Goal: Information Seeking & Learning: Learn about a topic

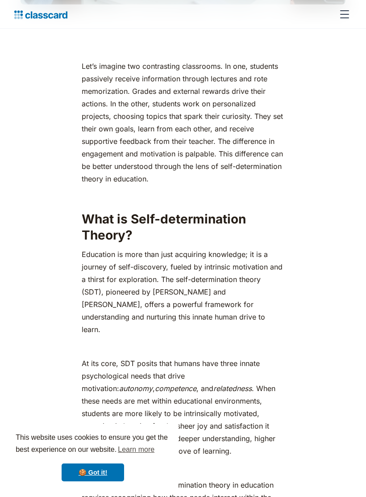
scroll to position [500, 0]
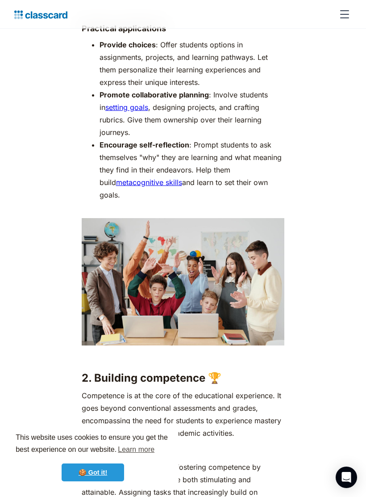
click at [90, 480] on link "🍪 Got it!" at bounding box center [93, 472] width 63 height 18
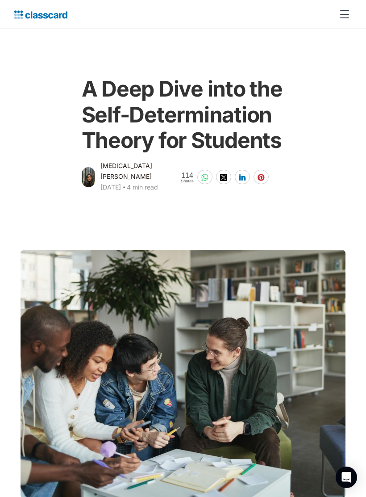
scroll to position [0, 0]
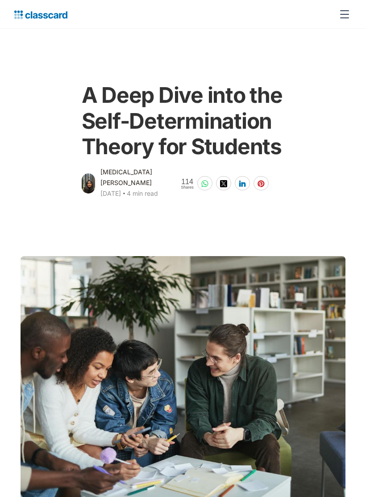
click at [17, 1] on div "Features Resources Blog The latest industry news, updates and info. Customer st…" at bounding box center [183, 14] width 366 height 29
